Goal: Information Seeking & Learning: Learn about a topic

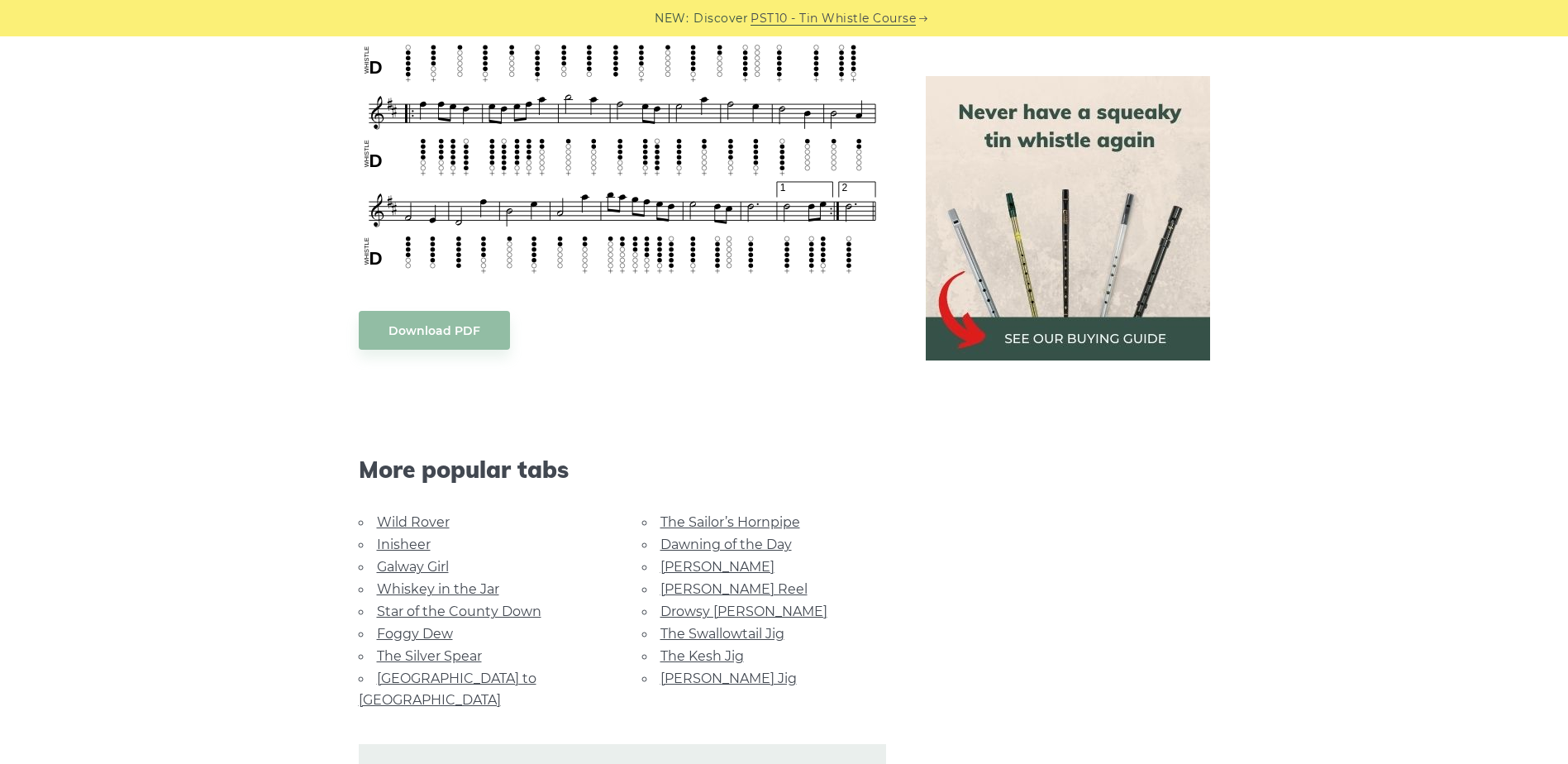
scroll to position [909, 0]
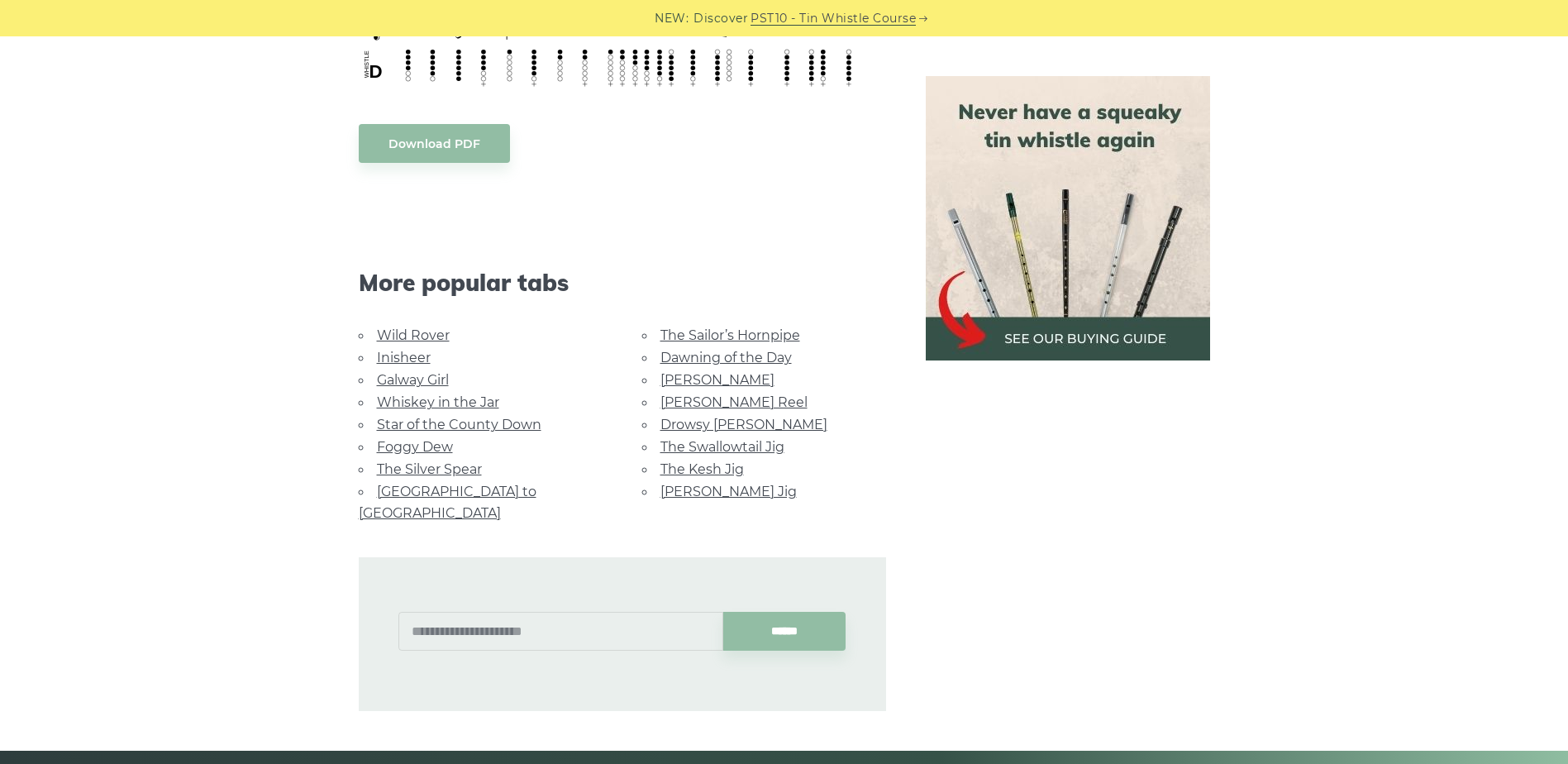
click at [403, 421] on link "Star of the County Down" at bounding box center [459, 425] width 164 height 15
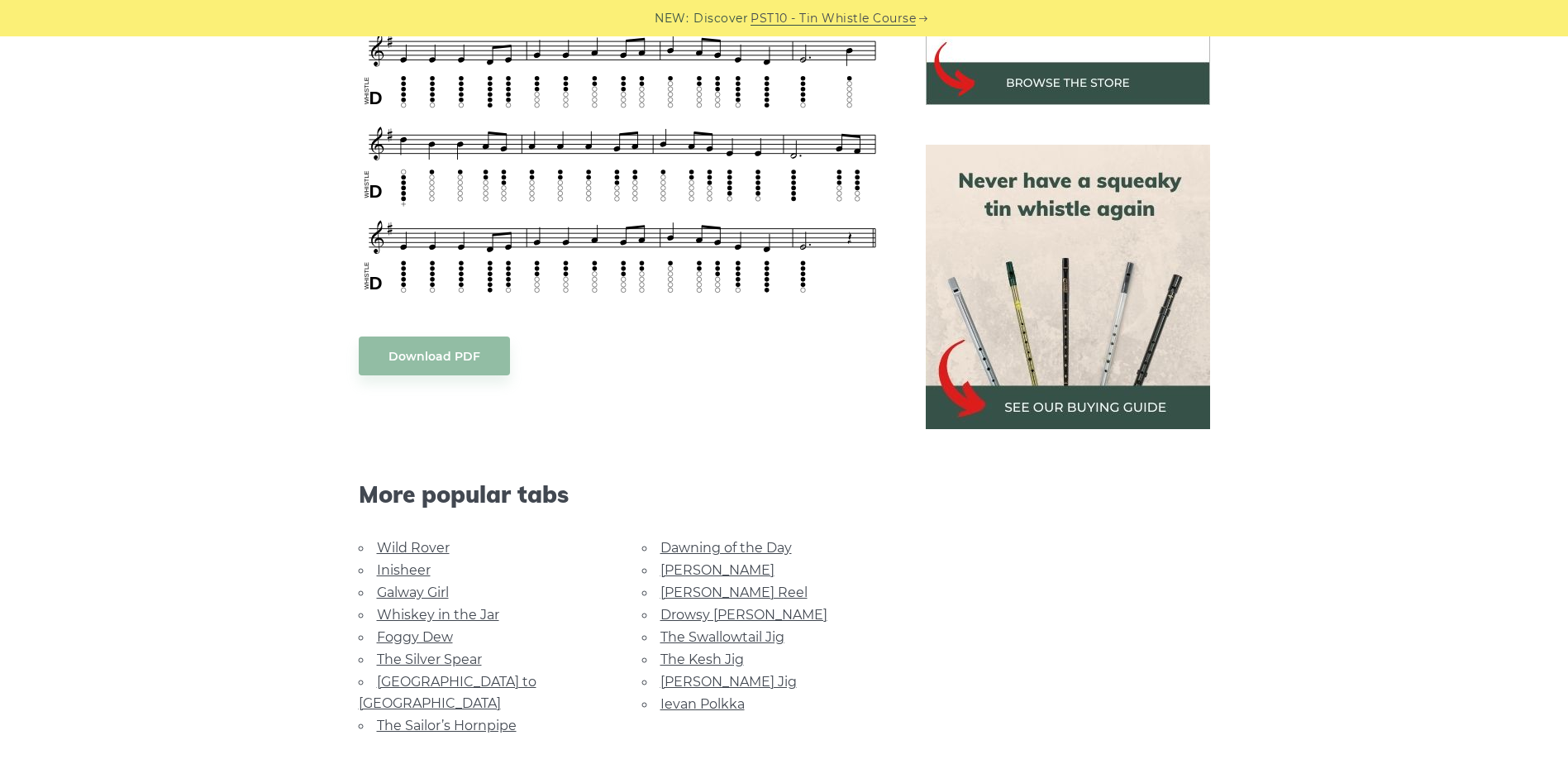
scroll to position [744, 0]
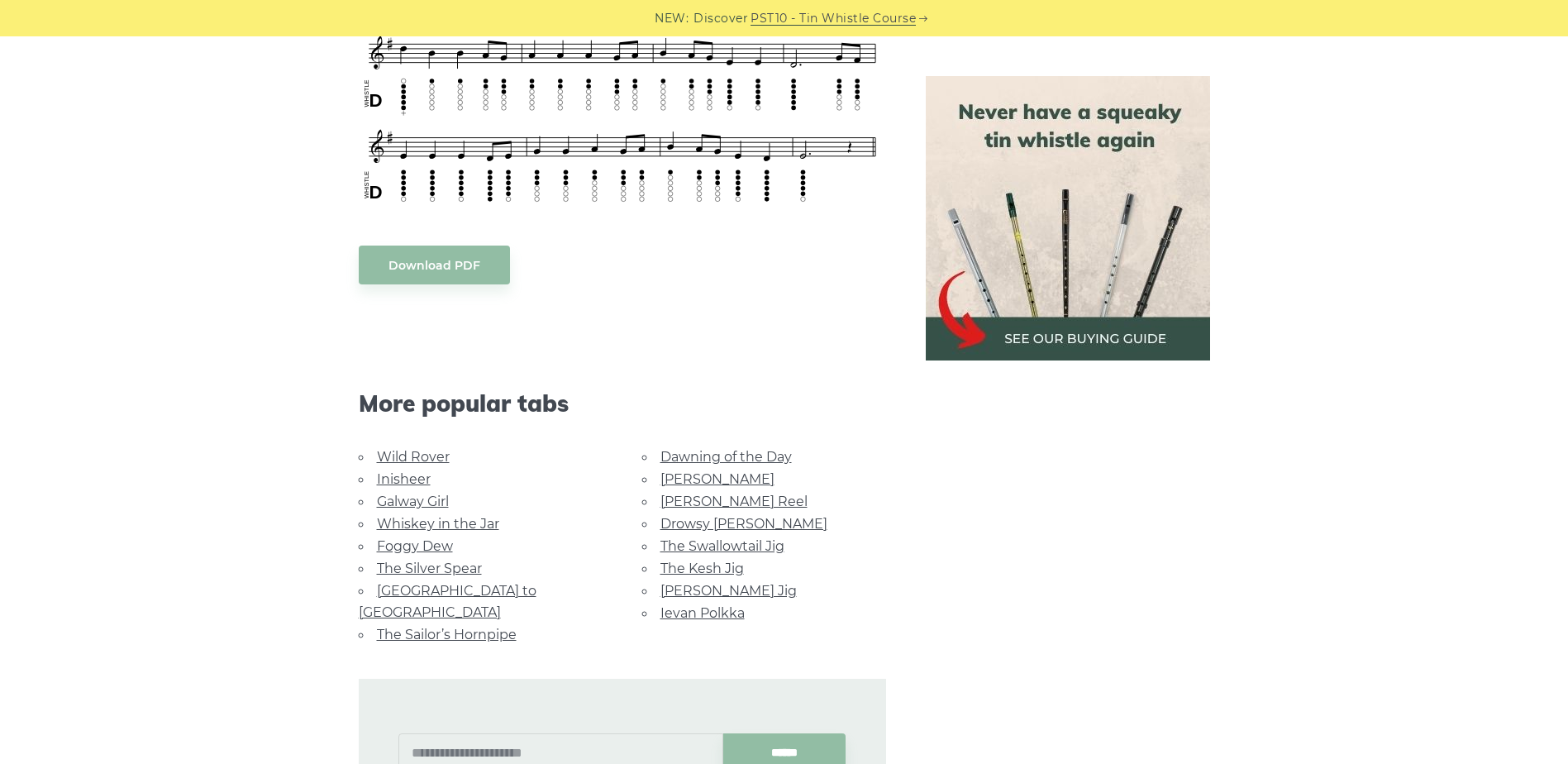
click at [740, 454] on link "Dawning of the Day" at bounding box center [726, 456] width 132 height 15
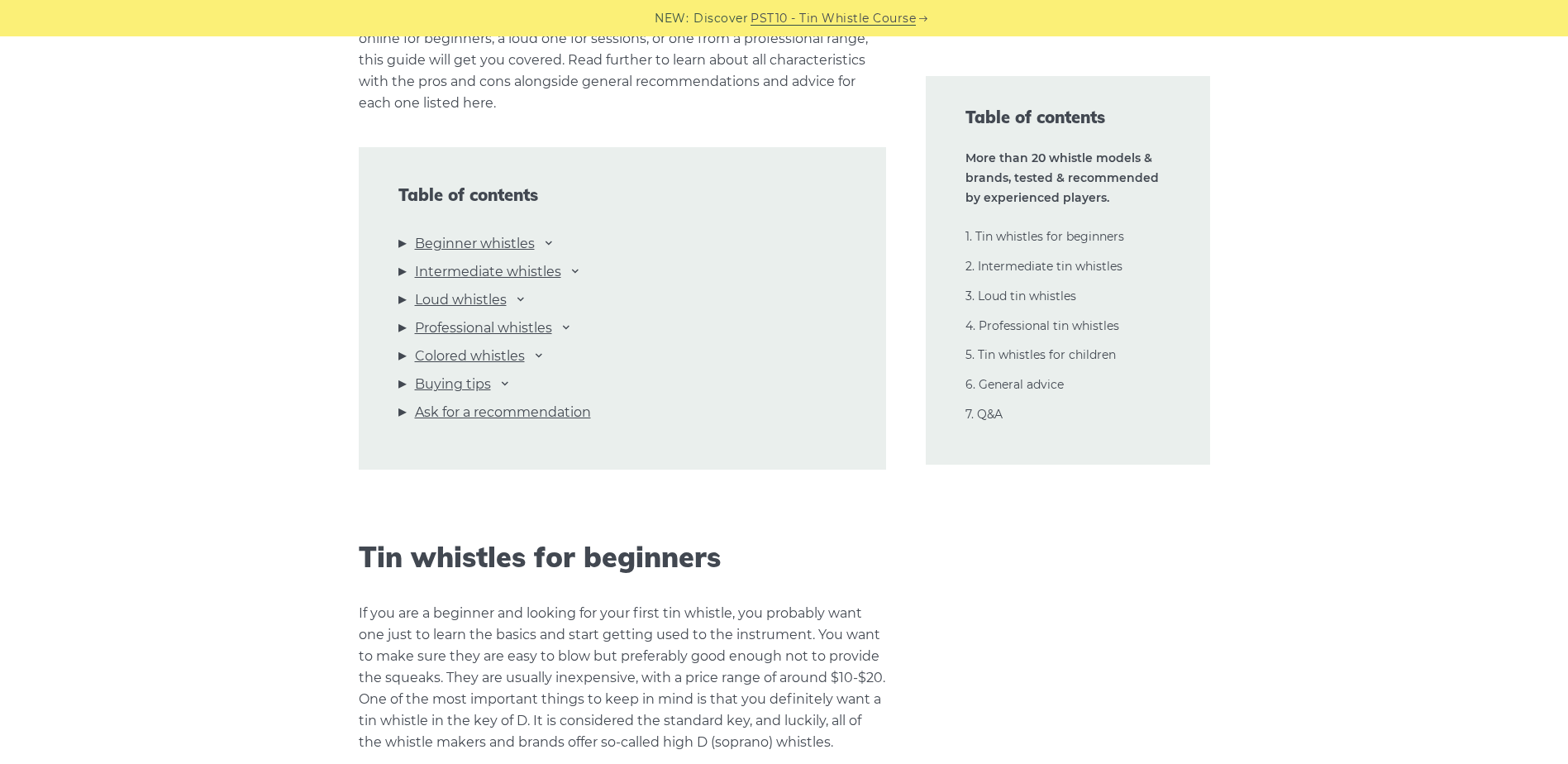
scroll to position [1900, 0]
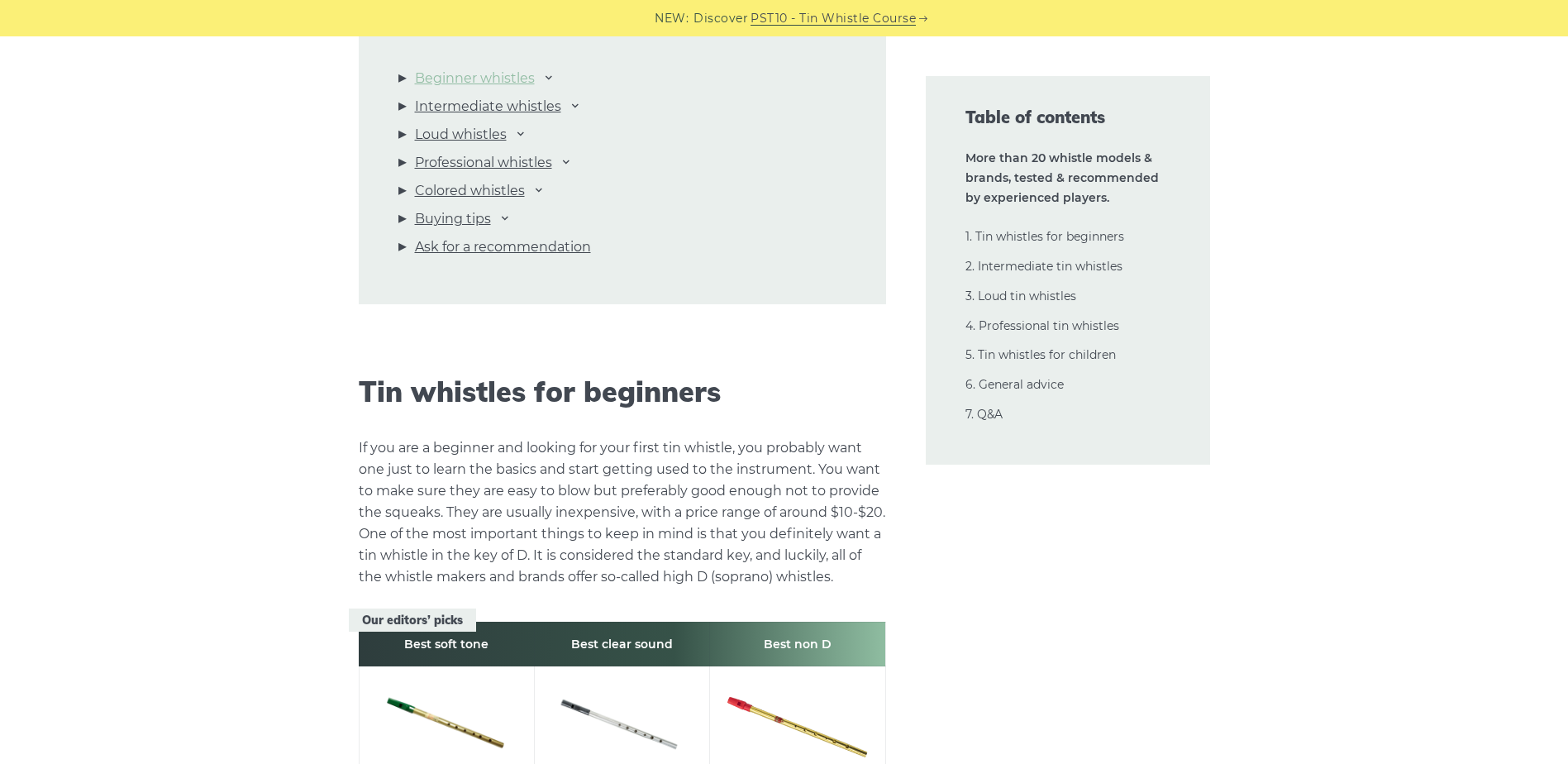
click at [473, 73] on link "Beginner whistles" at bounding box center [475, 78] width 120 height 21
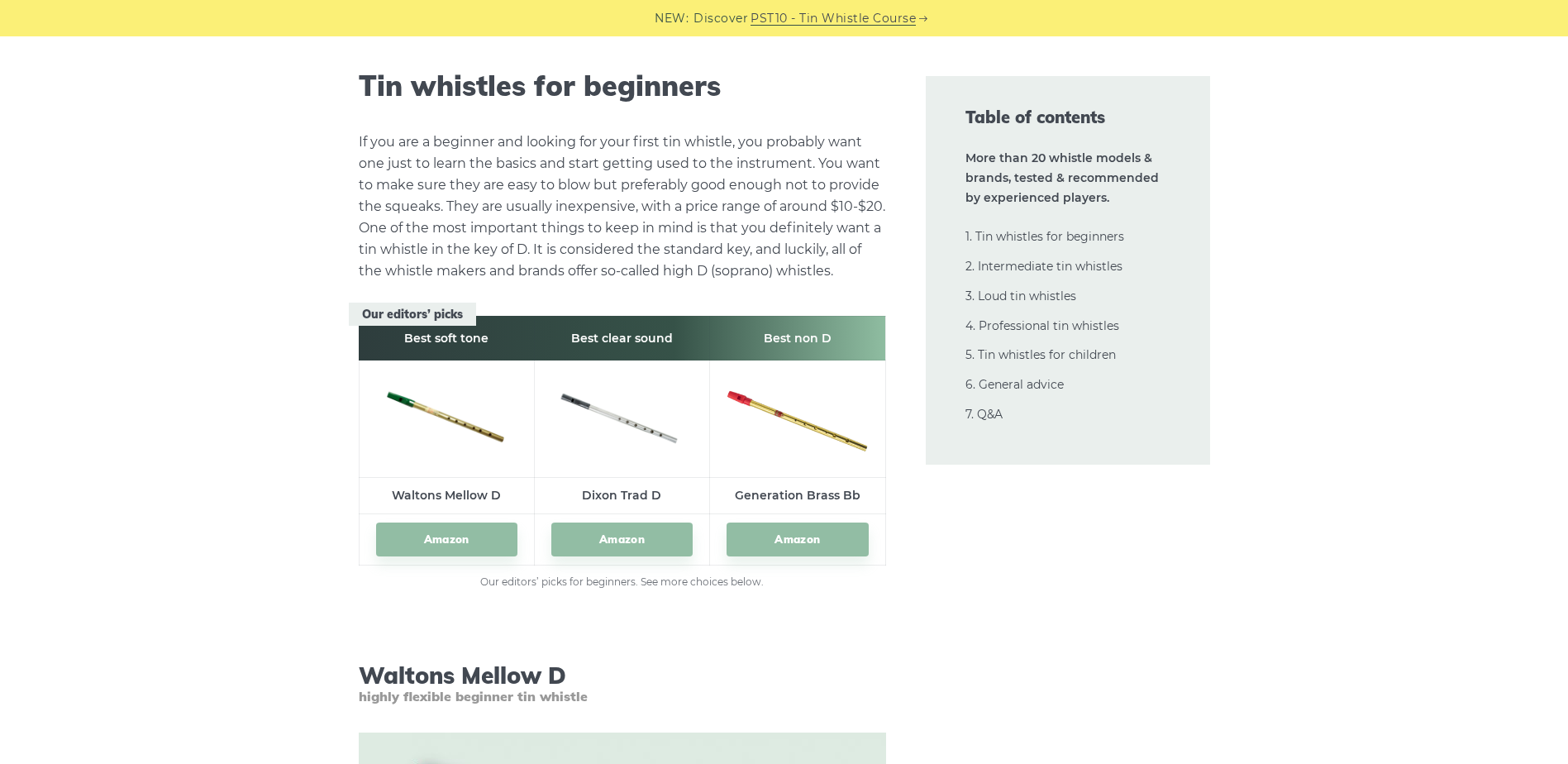
scroll to position [2215, 0]
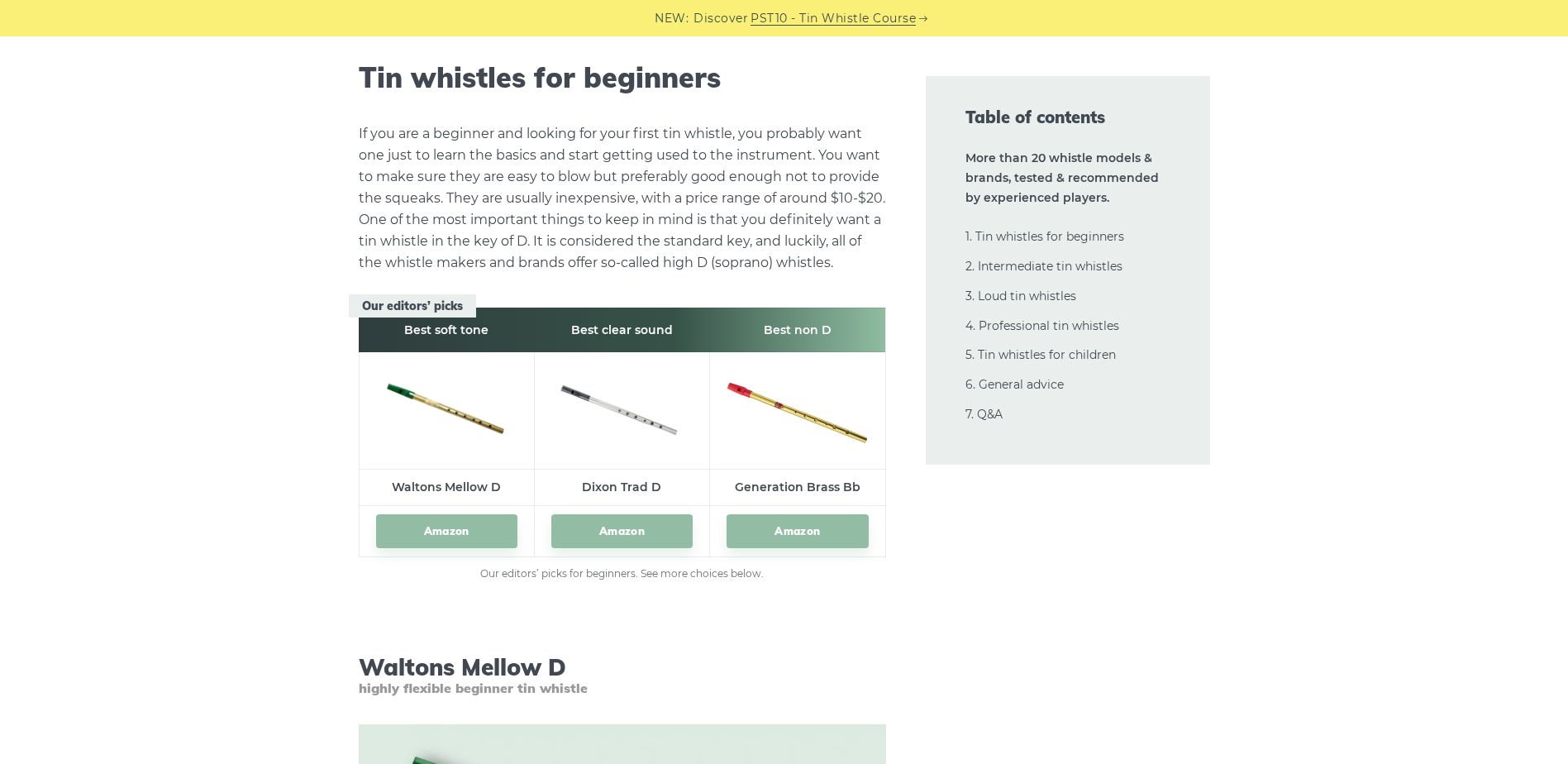
click at [431, 423] on img at bounding box center [447, 407] width 141 height 67
click at [458, 517] on link "Amazon" at bounding box center [447, 531] width 141 height 34
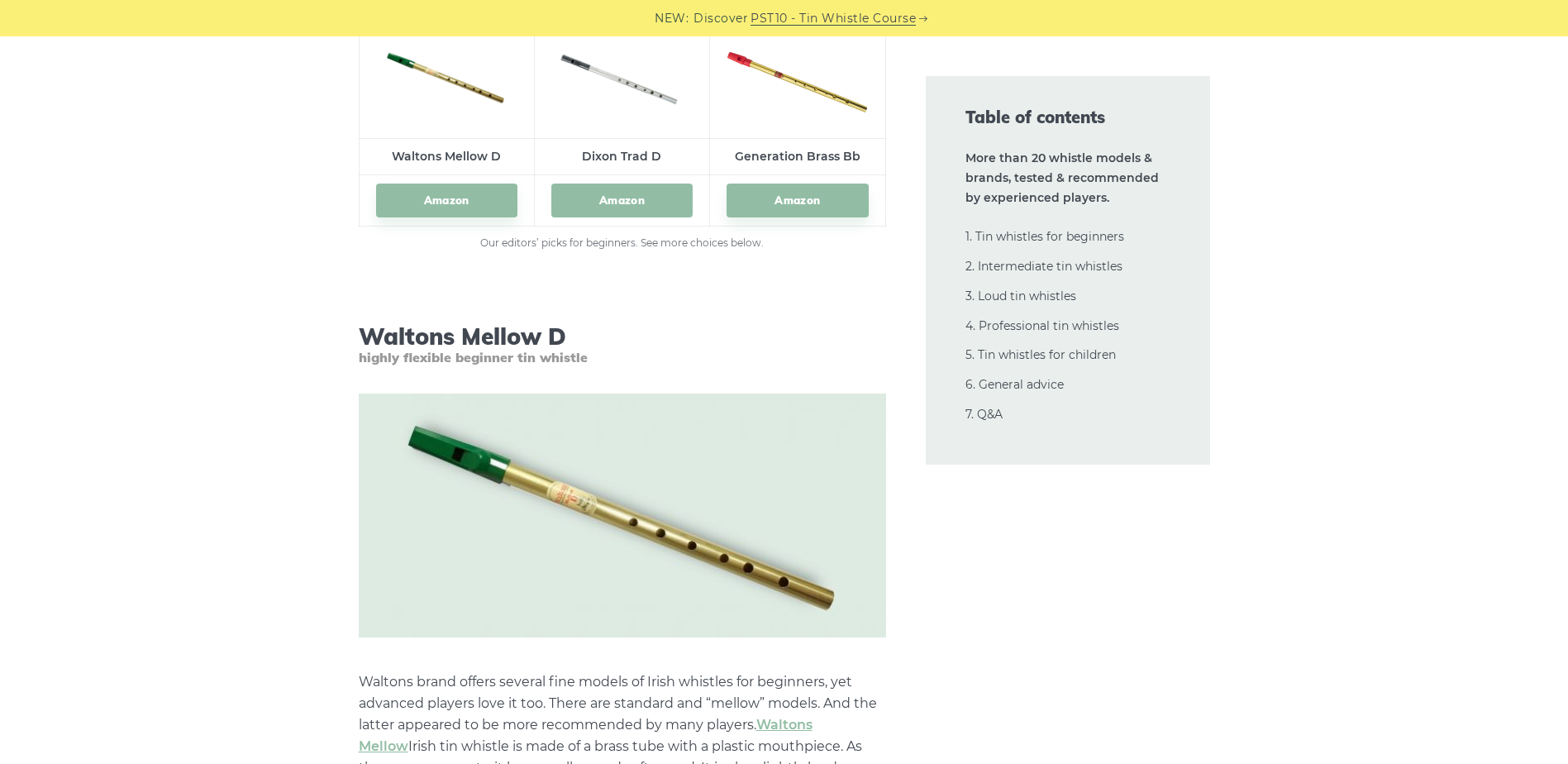
click at [634, 196] on link "Amazon" at bounding box center [622, 200] width 141 height 34
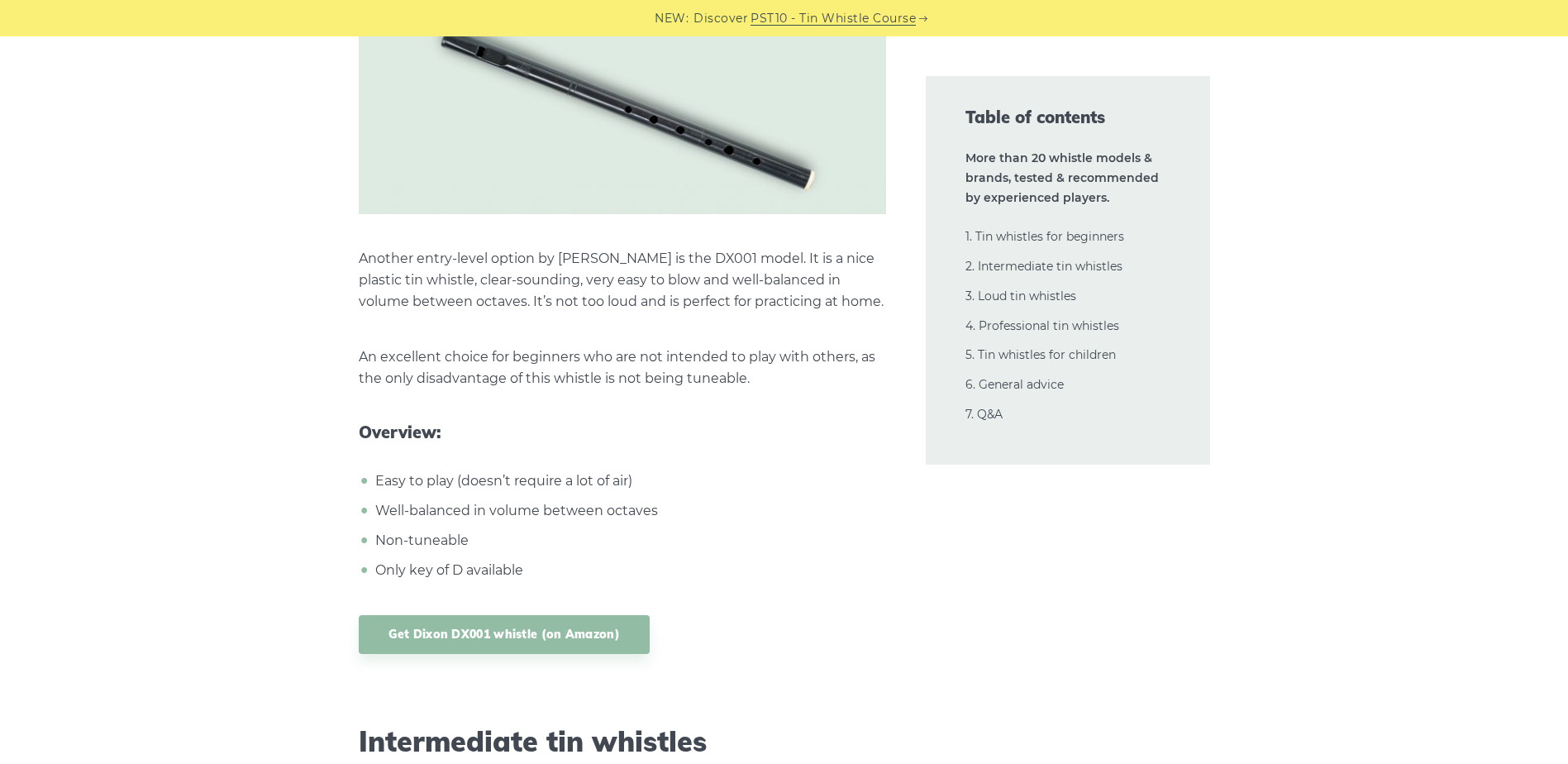
scroll to position [8578, 0]
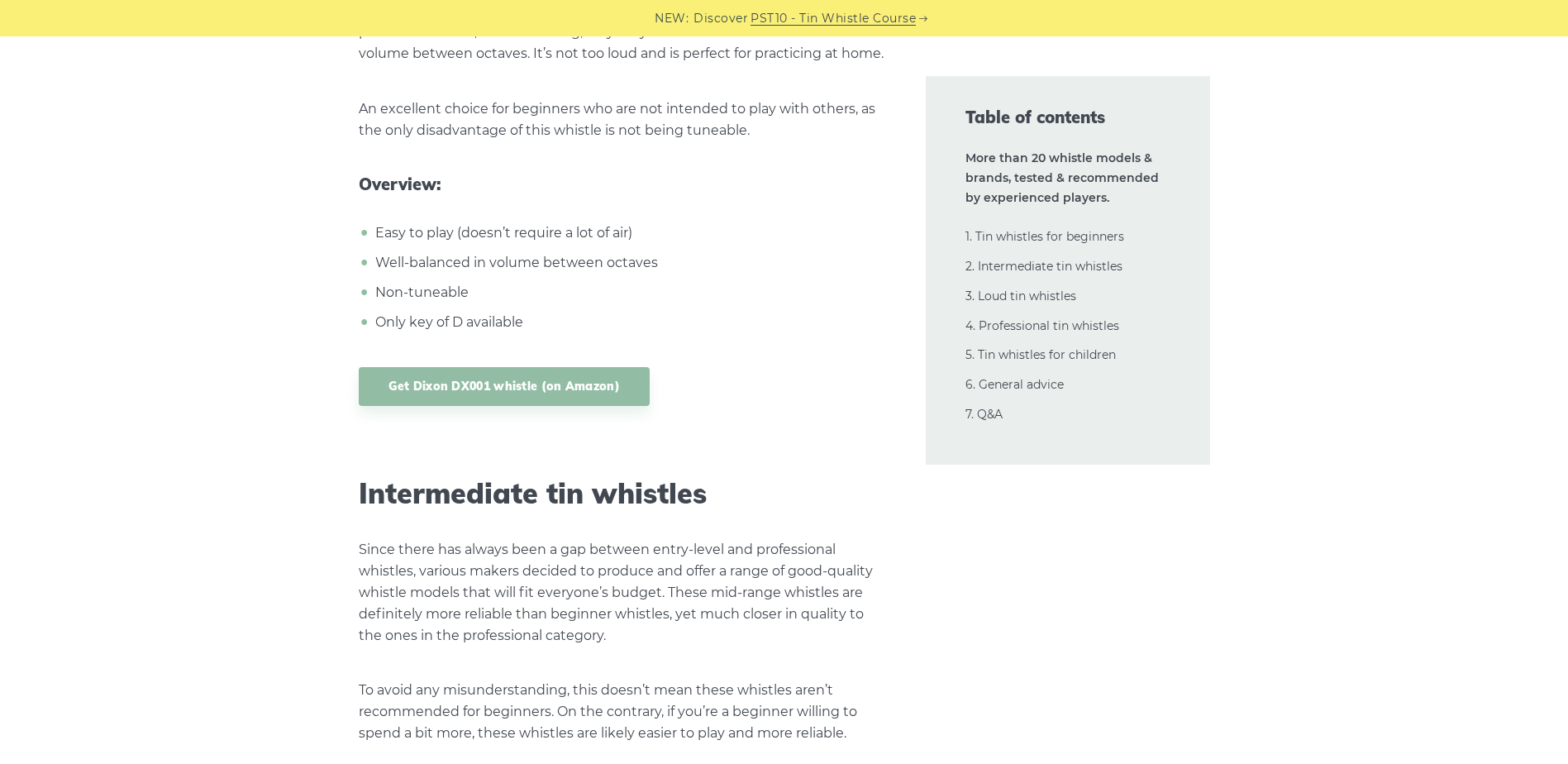
click at [1034, 257] on li "2. Intermediate tin whistles" at bounding box center [1068, 267] width 205 height 20
click at [1028, 263] on link "2. Intermediate tin whistles" at bounding box center [1044, 265] width 157 height 15
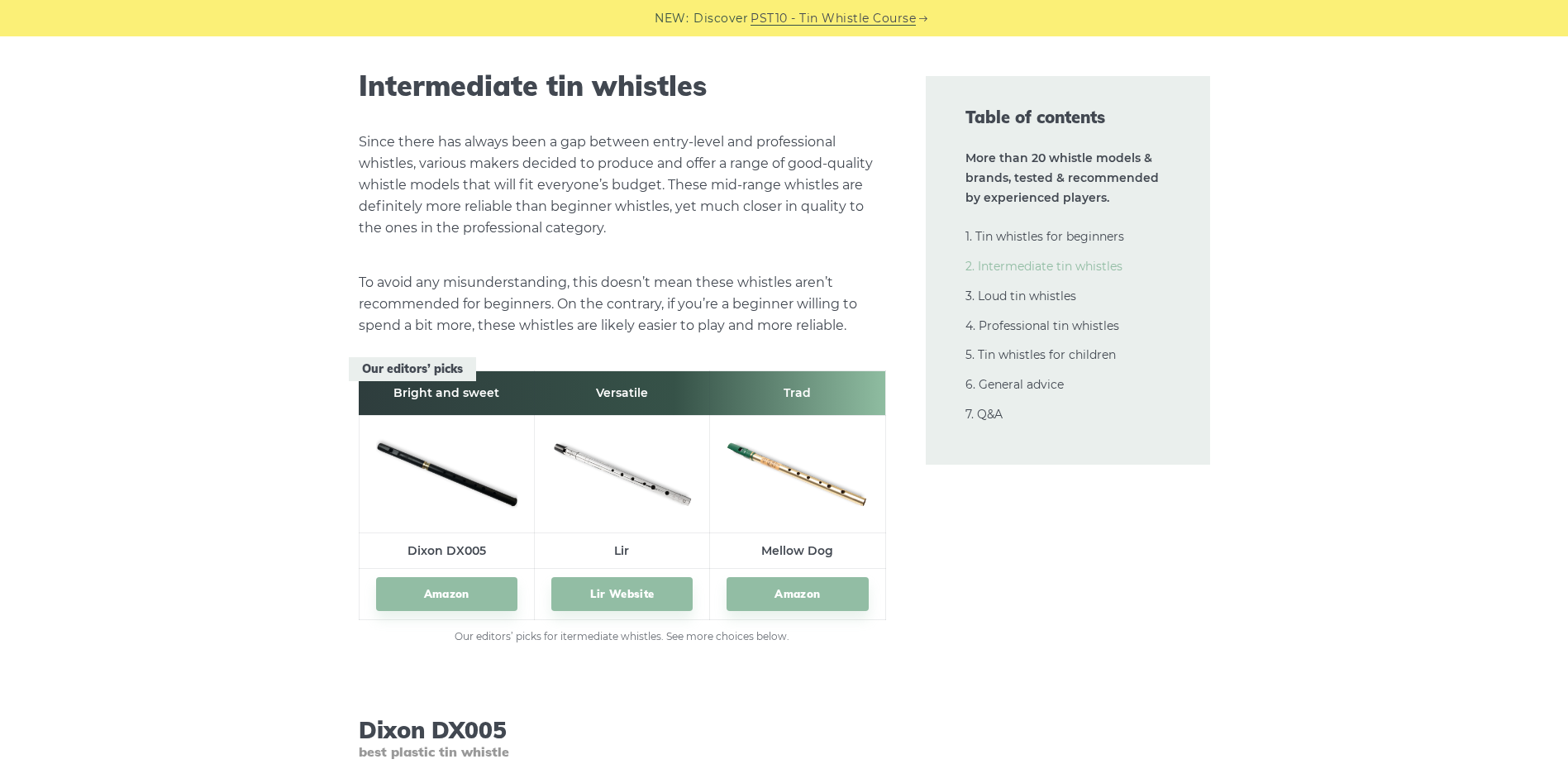
scroll to position [8994, 0]
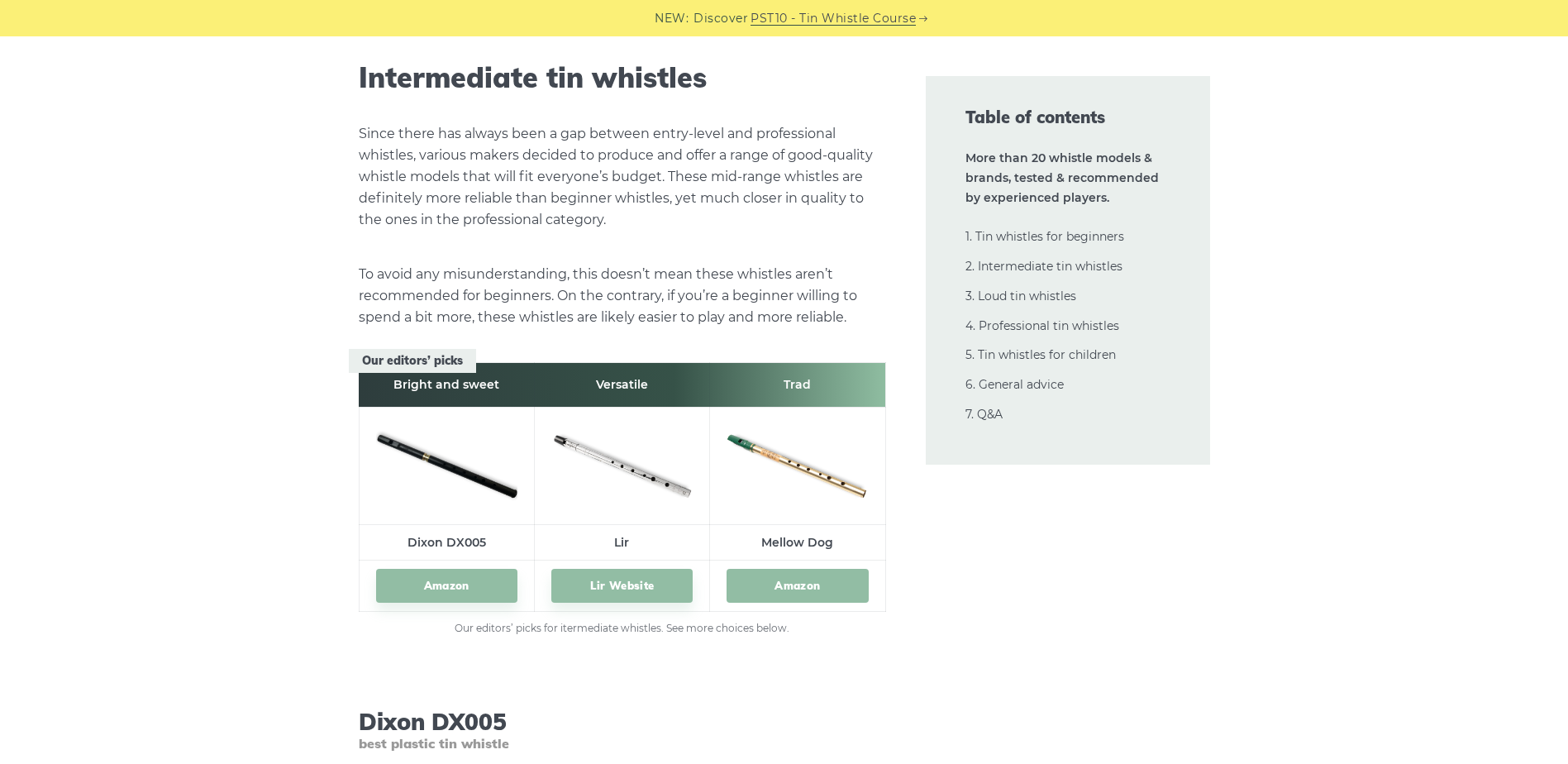
click at [796, 588] on link "Amazon" at bounding box center [797, 585] width 141 height 34
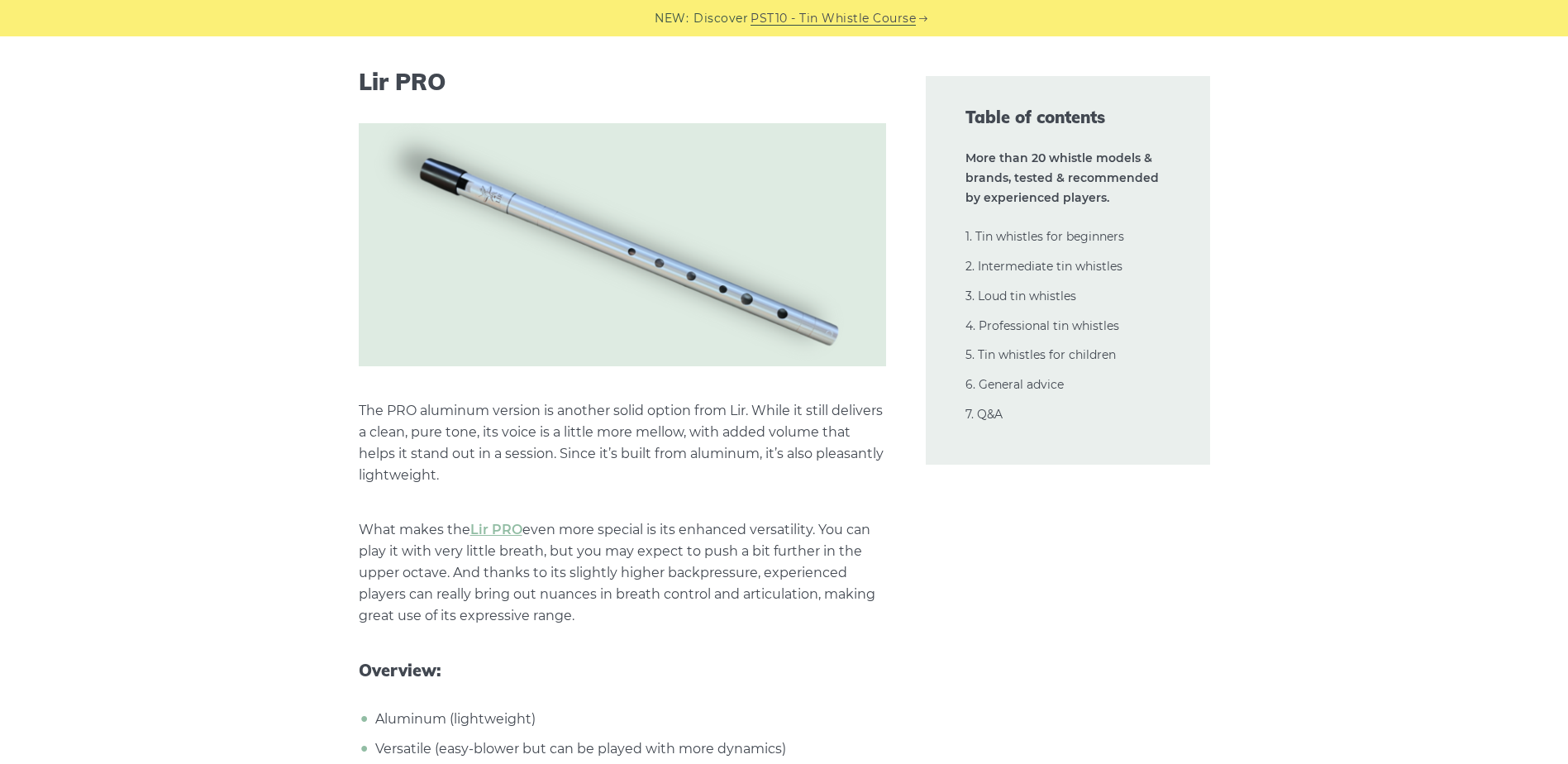
scroll to position [12465, 0]
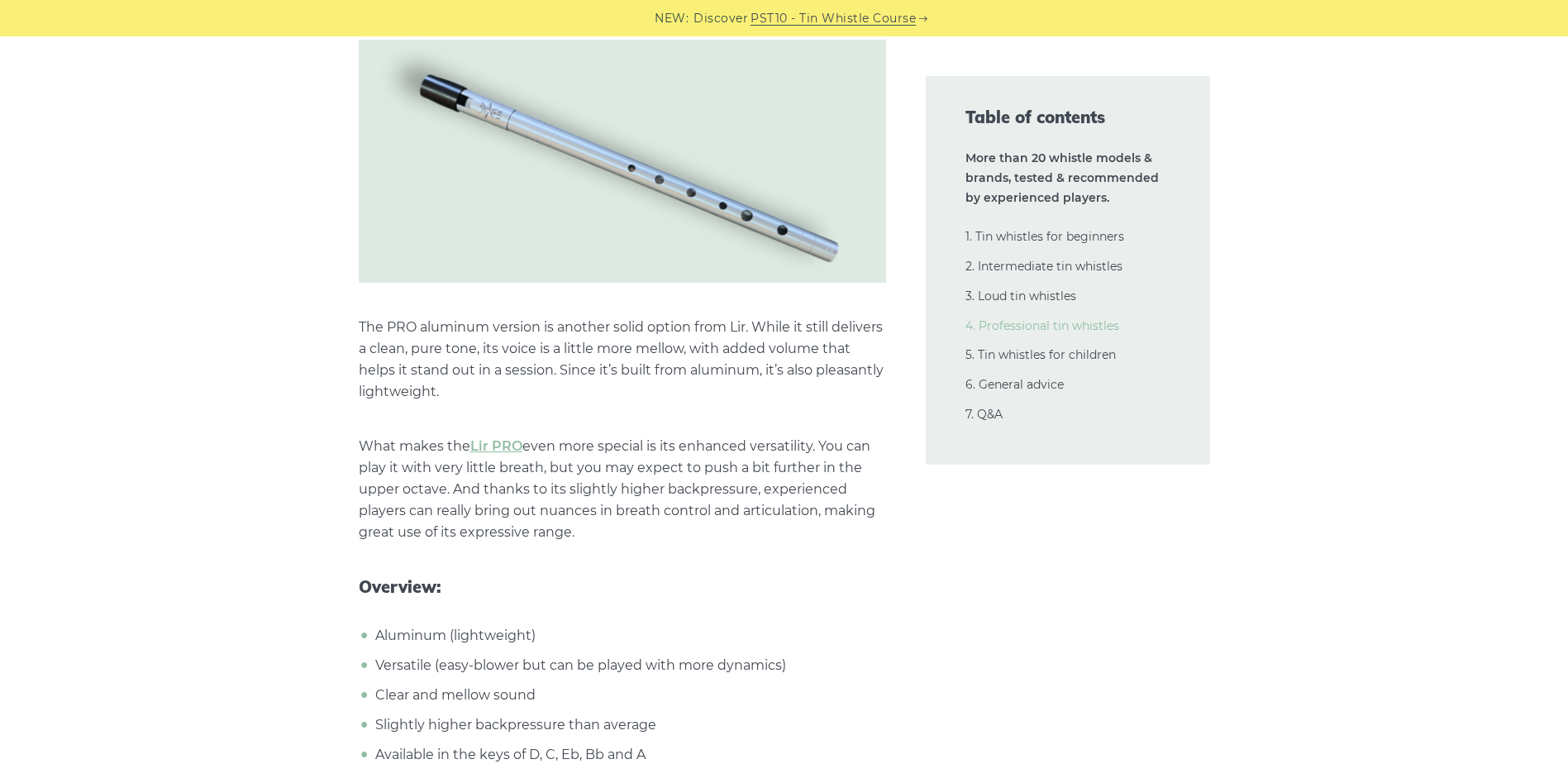
click at [1050, 324] on link "4. Professional tin whistles" at bounding box center [1042, 325] width 154 height 15
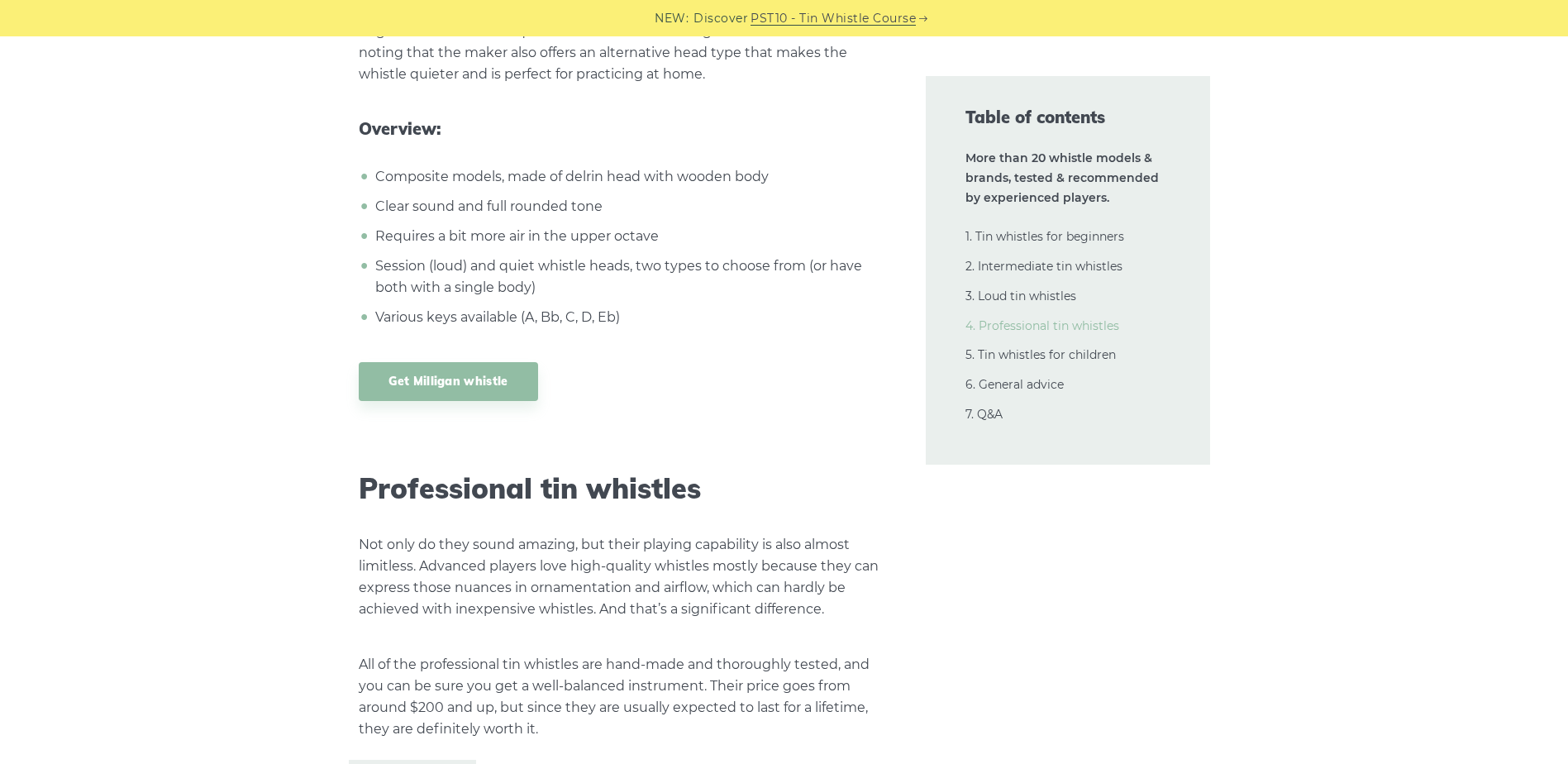
scroll to position [22220, 0]
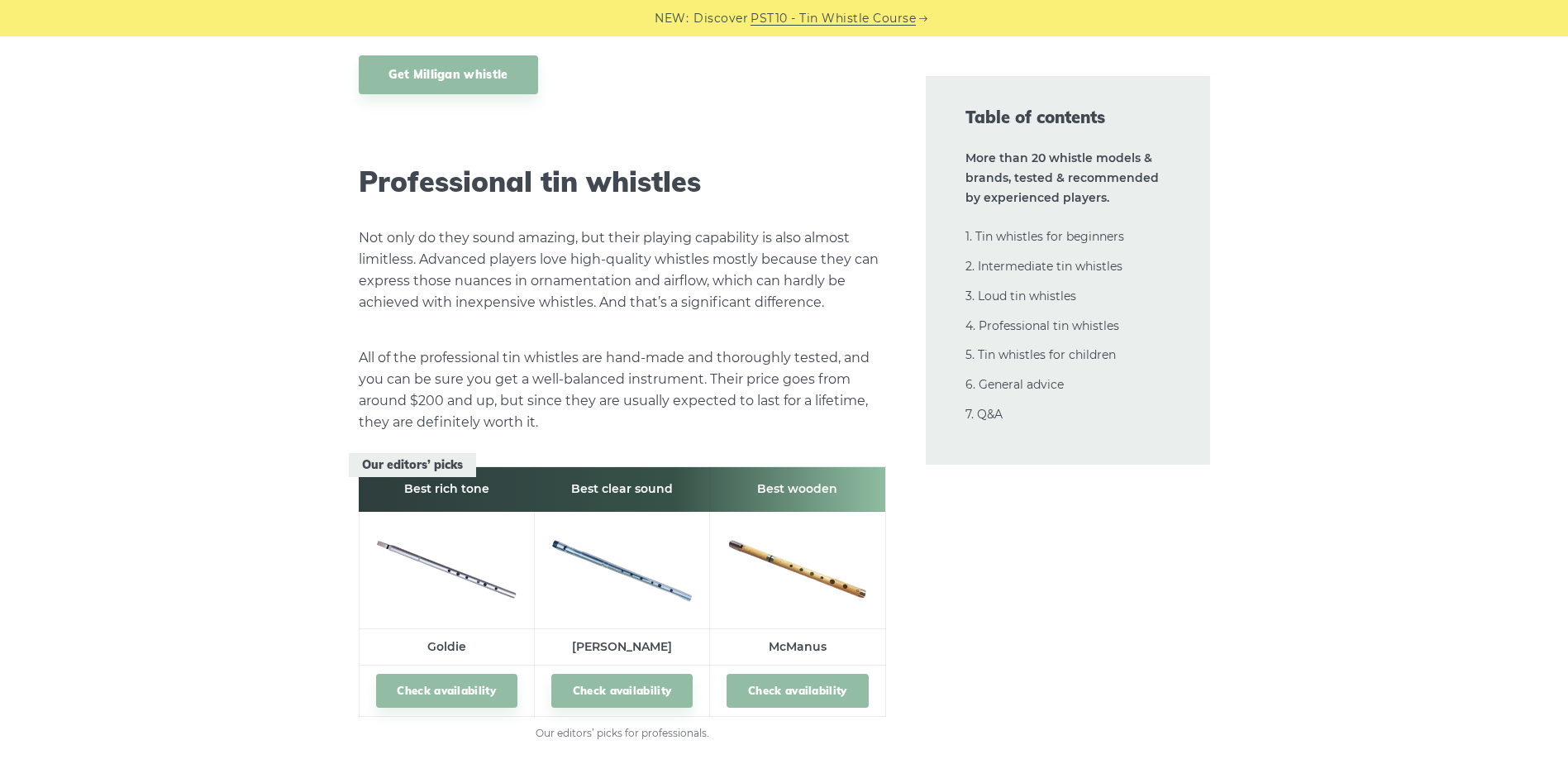
click at [805, 673] on link "Check availability" at bounding box center [797, 690] width 141 height 34
click at [617, 673] on link "Check availability" at bounding box center [622, 690] width 141 height 34
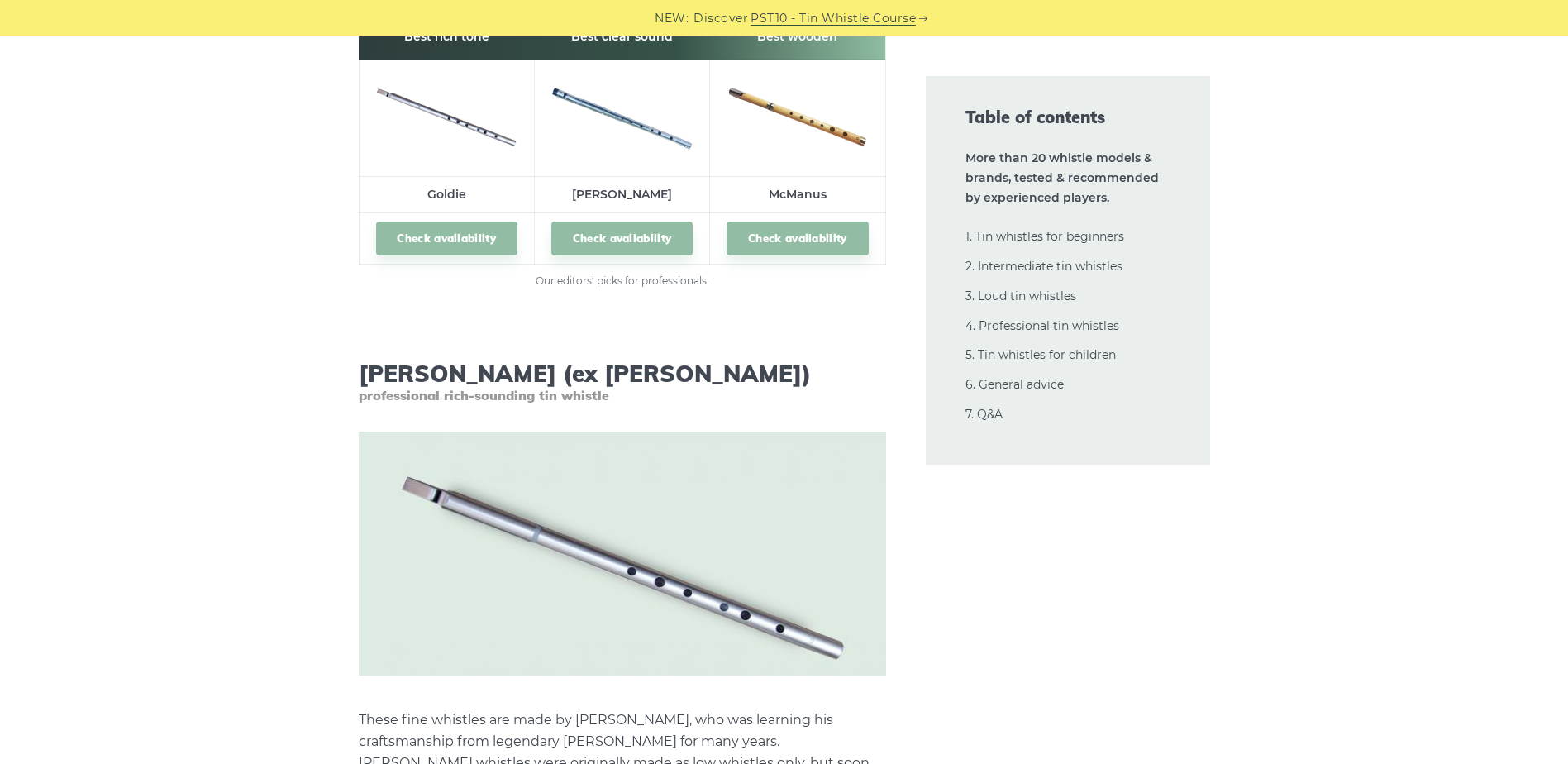
scroll to position [22551, 0]
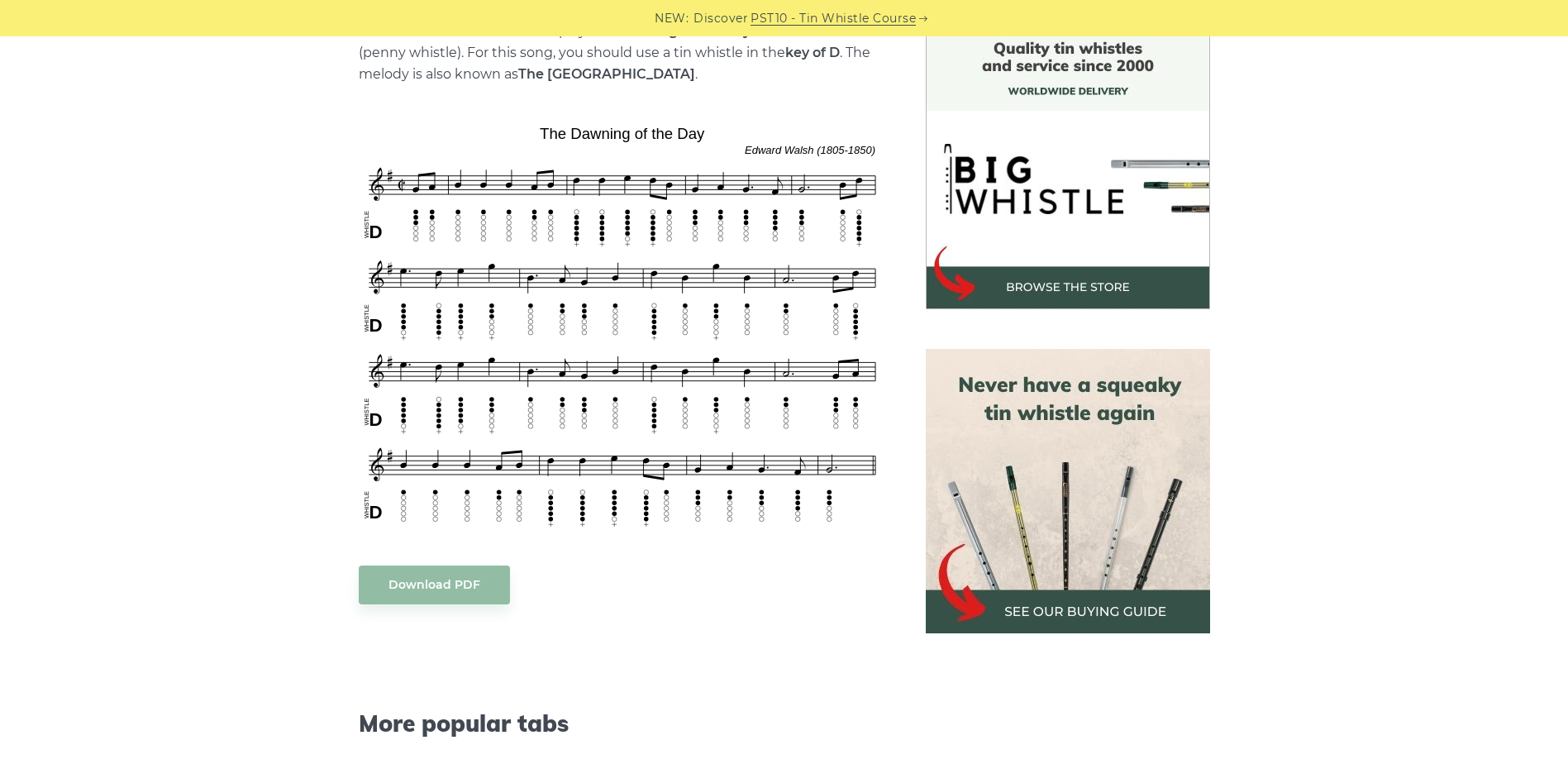
scroll to position [744, 0]
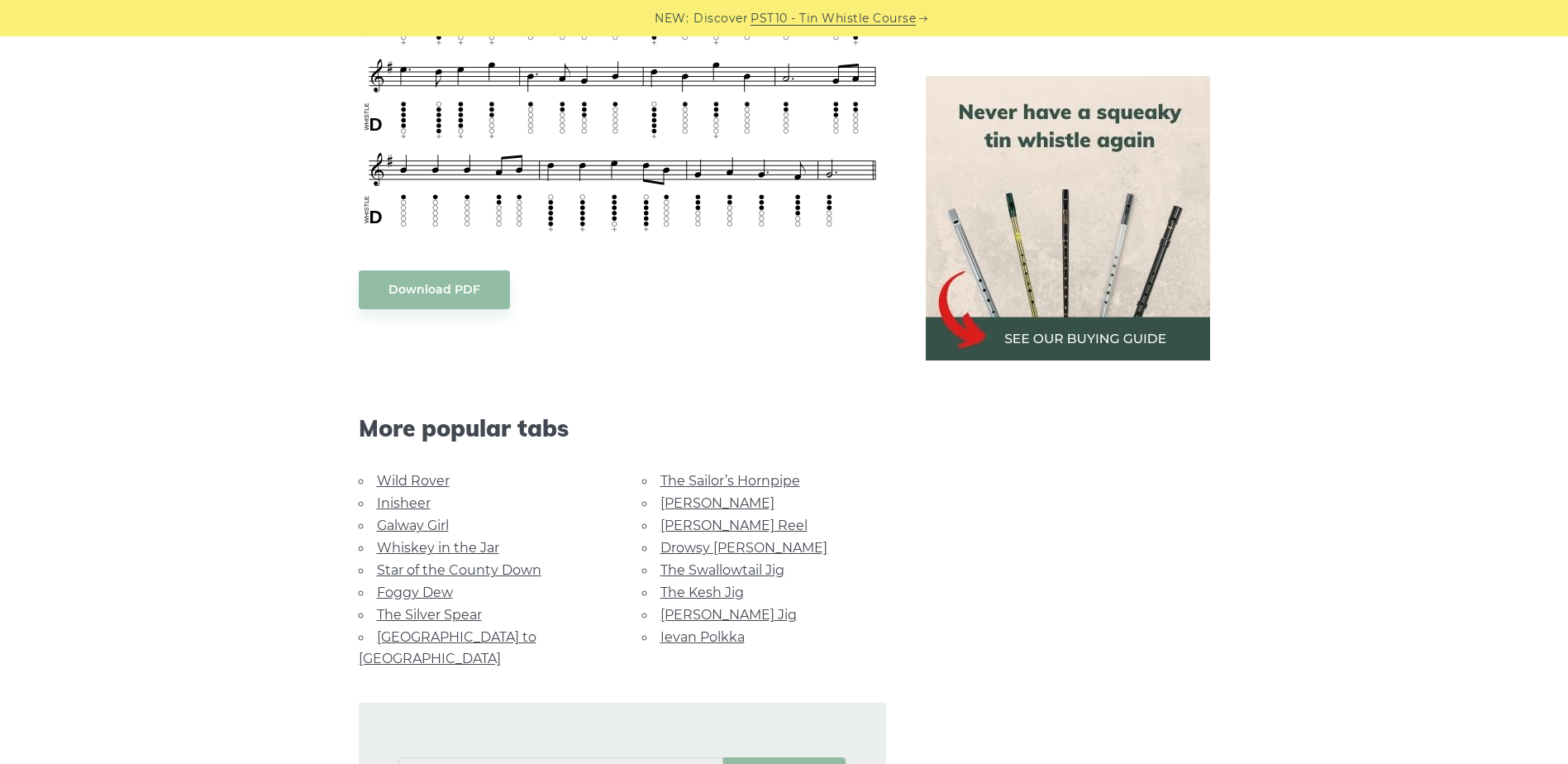
click at [454, 616] on link "The Silver Spear" at bounding box center [429, 614] width 105 height 15
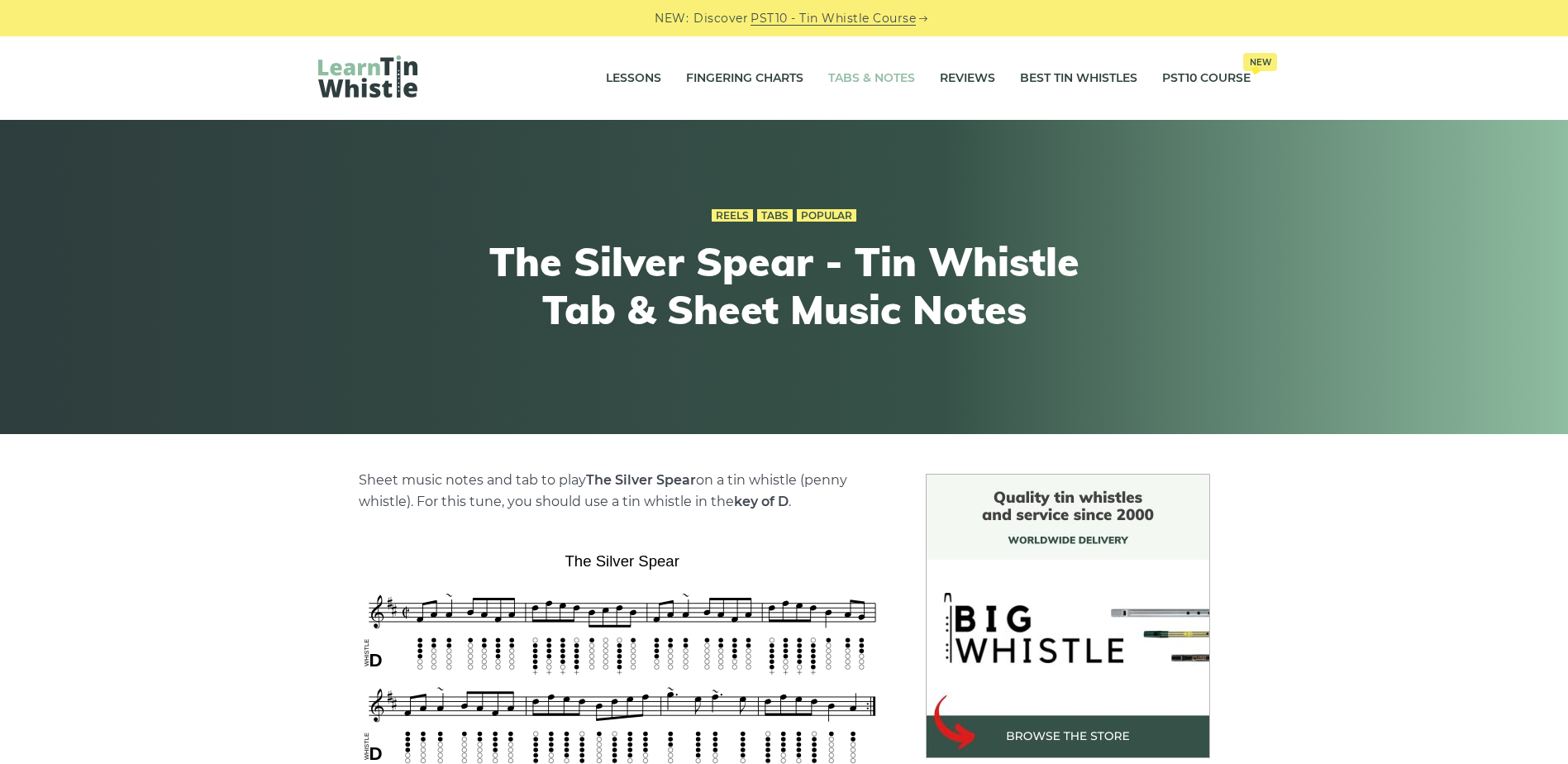
click at [874, 82] on link "Tabs & Notes" at bounding box center [872, 78] width 87 height 42
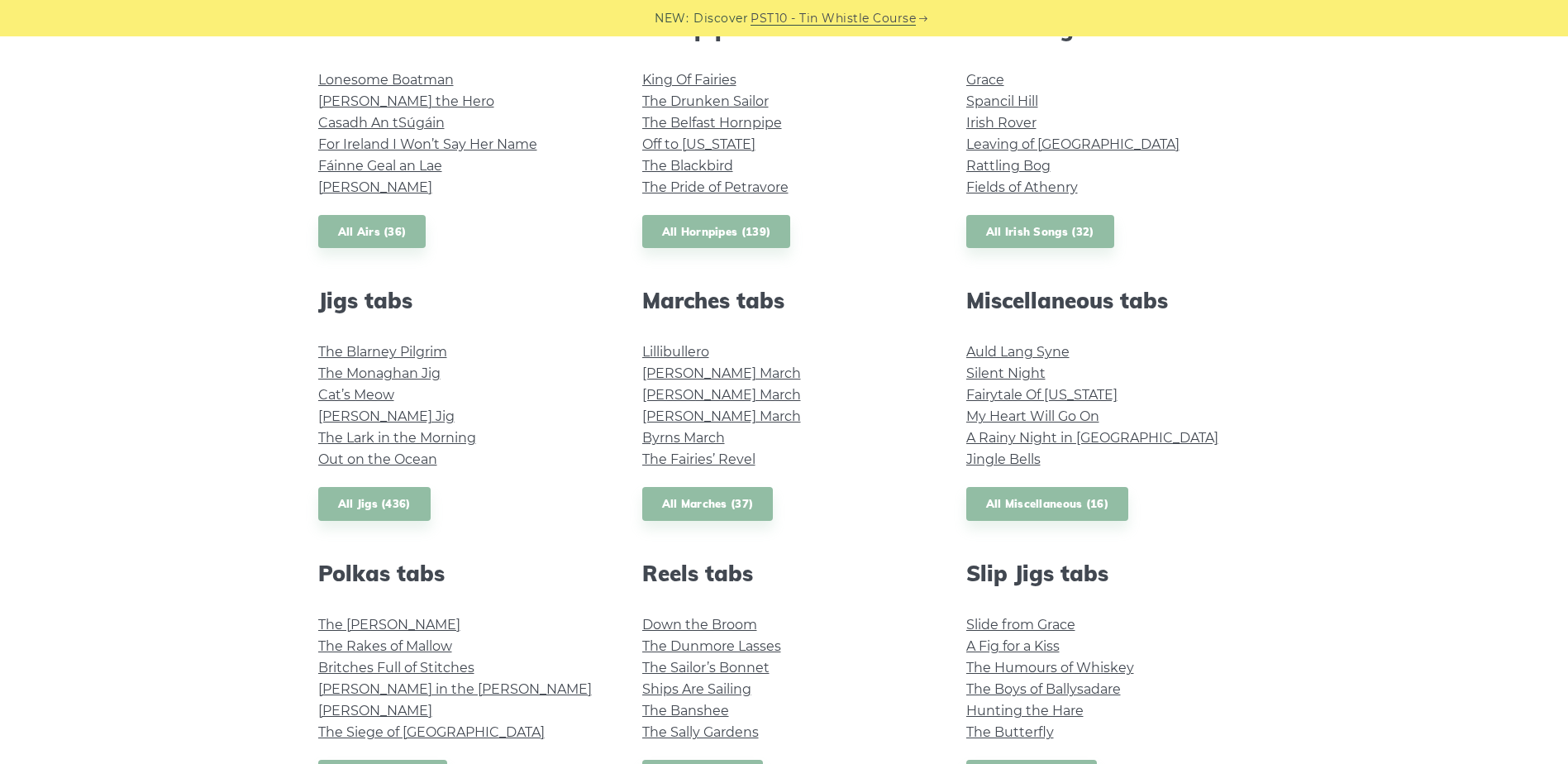
scroll to position [909, 0]
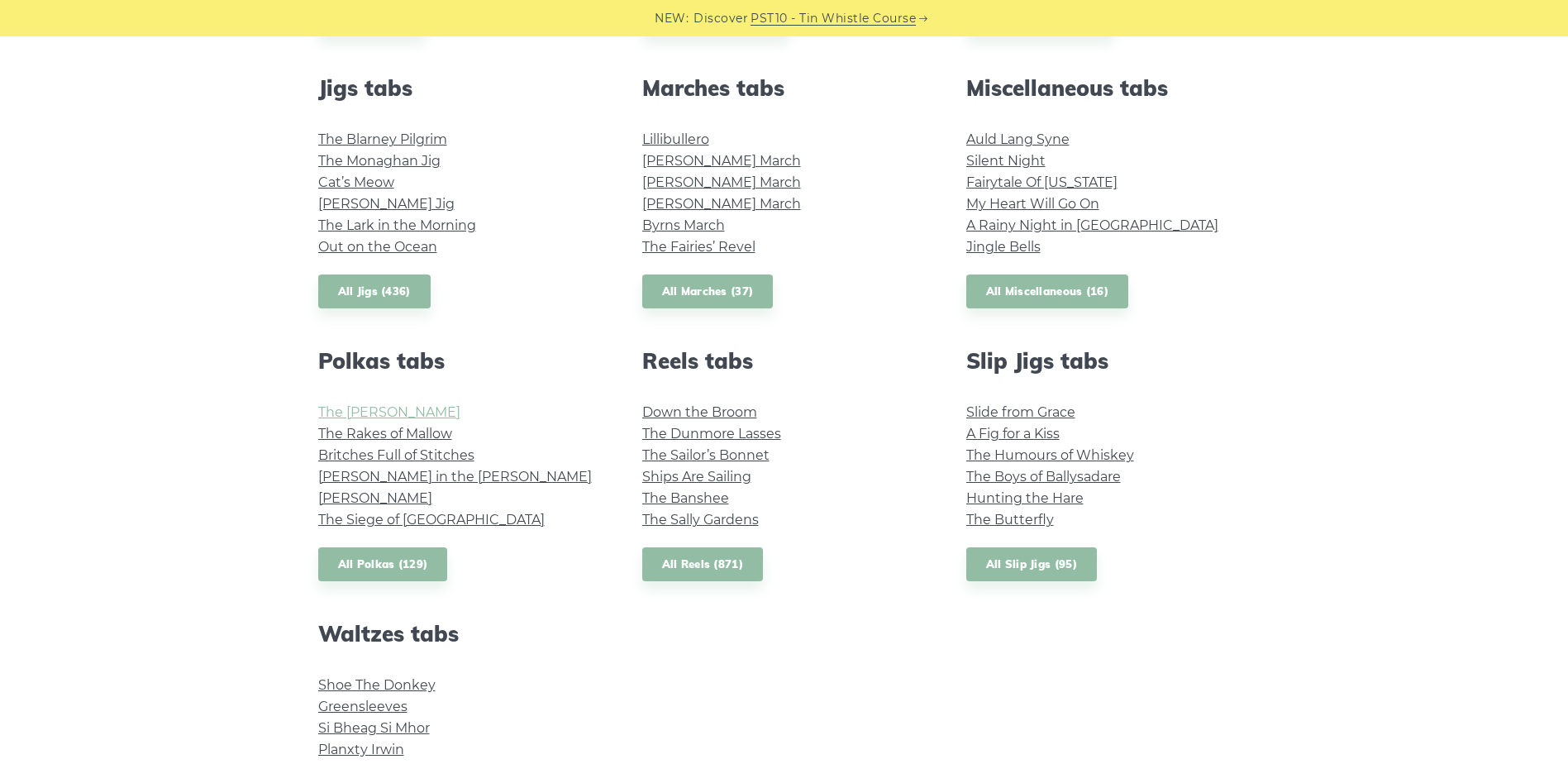
click at [405, 412] on link "The [PERSON_NAME]" at bounding box center [389, 412] width 142 height 15
click at [680, 521] on link "The Sally Gardens" at bounding box center [700, 519] width 116 height 15
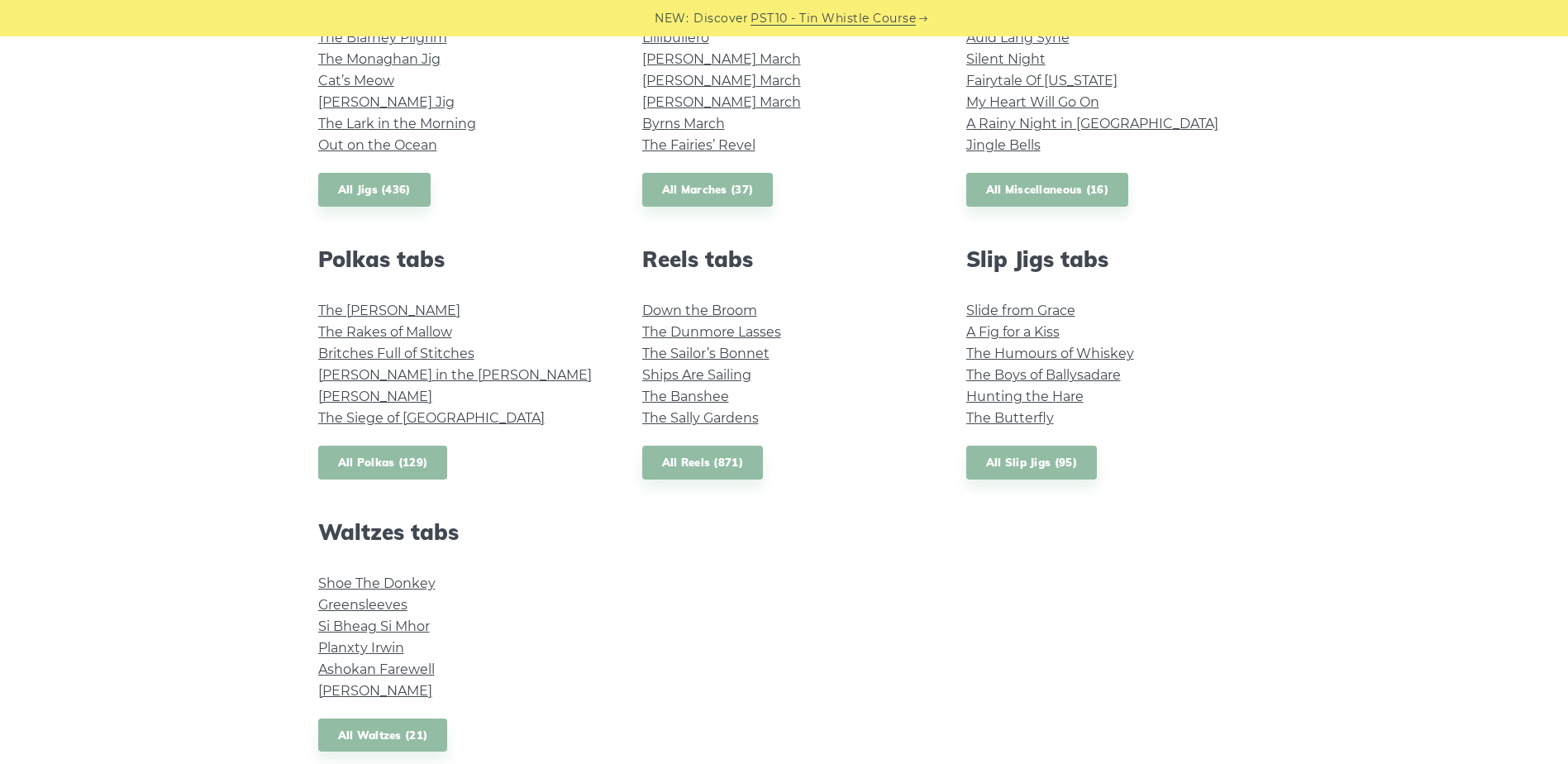
scroll to position [1157, 0]
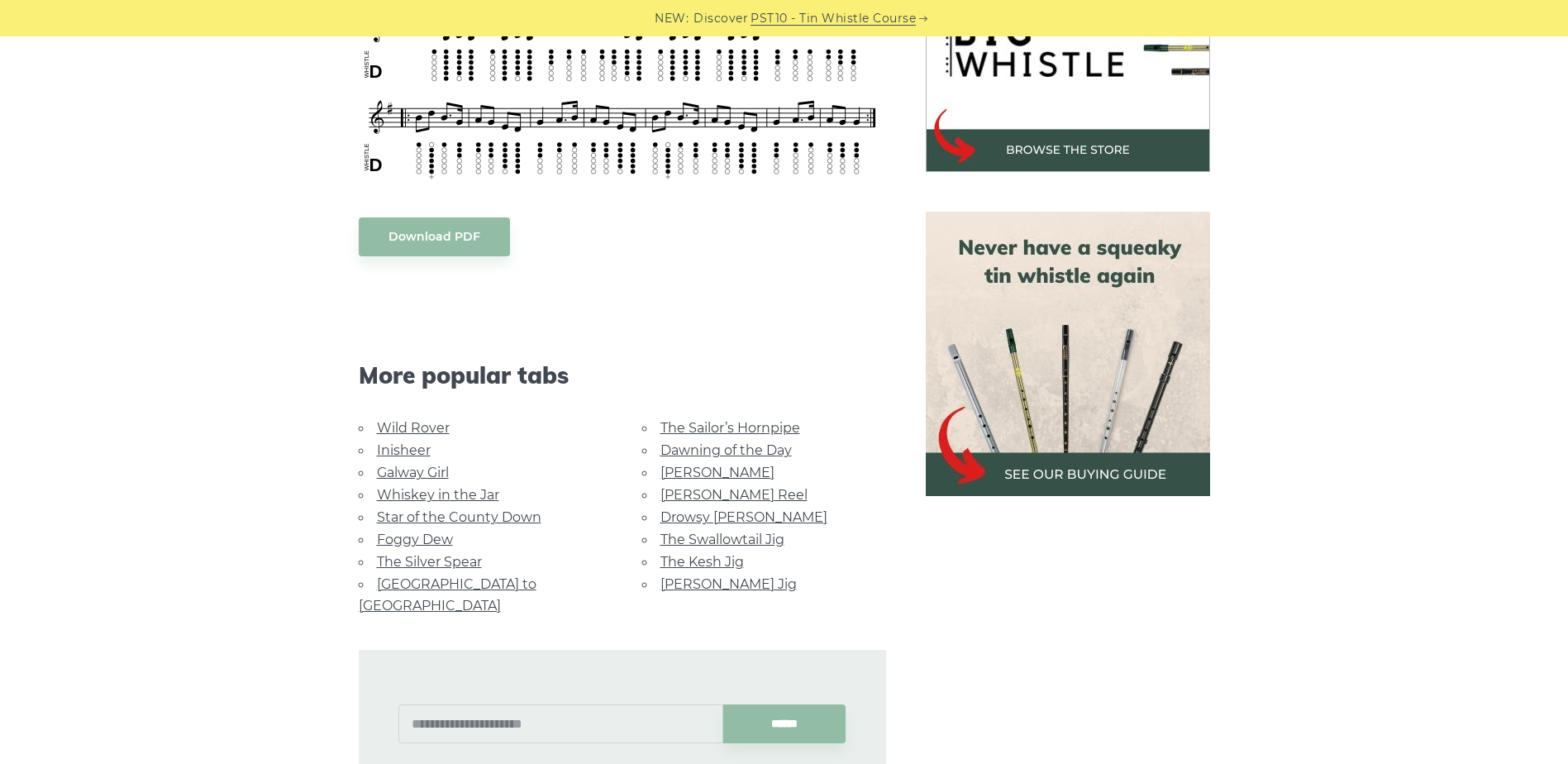
scroll to position [661, 0]
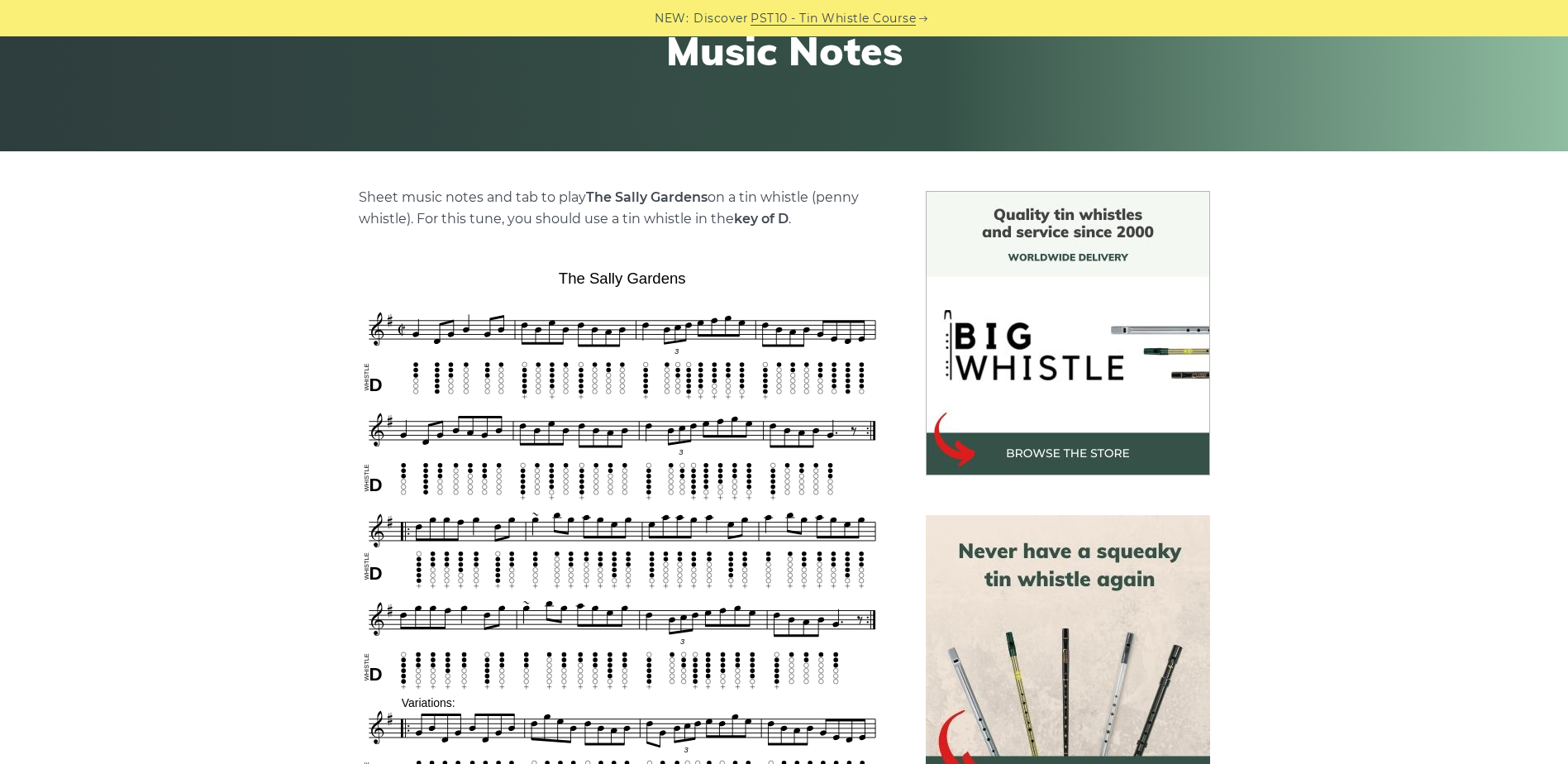
scroll to position [413, 0]
